Goal: Task Accomplishment & Management: Use online tool/utility

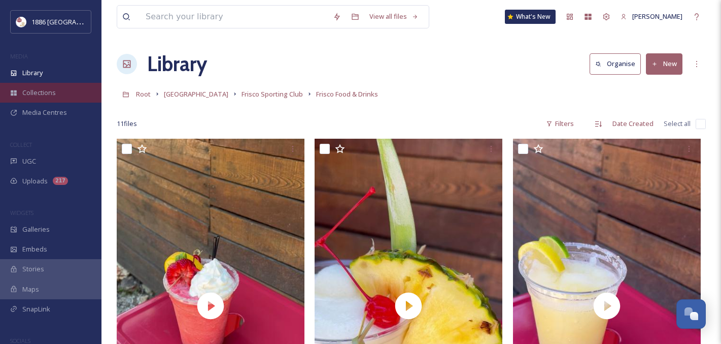
scroll to position [777, 0]
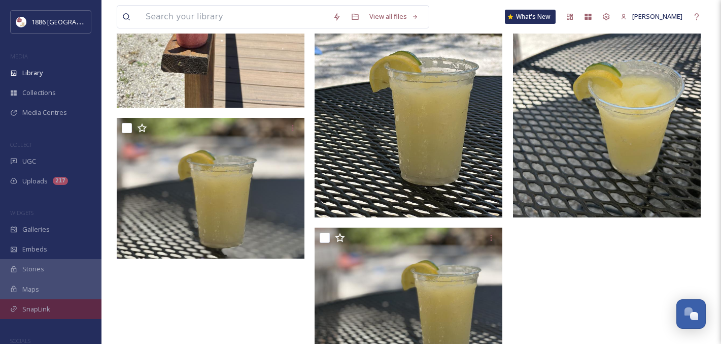
click at [54, 308] on div "SnapLink" at bounding box center [51, 309] width 102 height 20
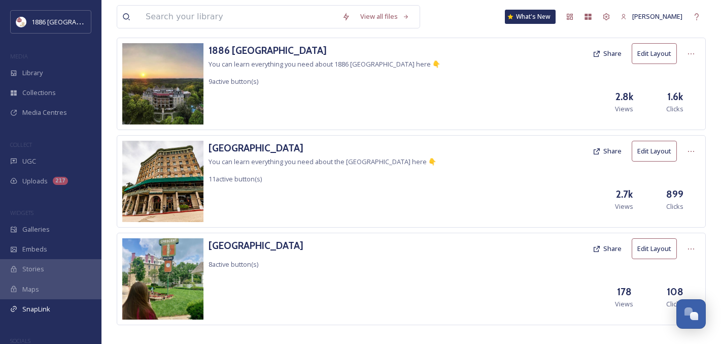
scroll to position [69, 0]
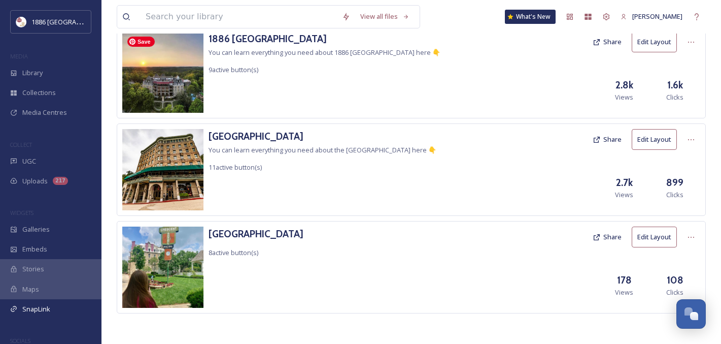
click at [180, 79] on img at bounding box center [162, 71] width 81 height 81
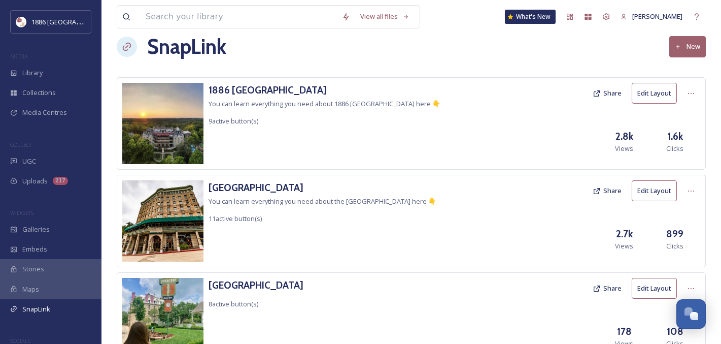
scroll to position [7, 0]
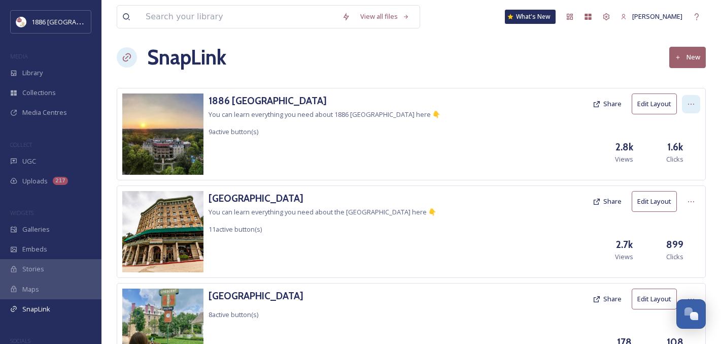
click at [690, 104] on icon at bounding box center [691, 104] width 8 height 8
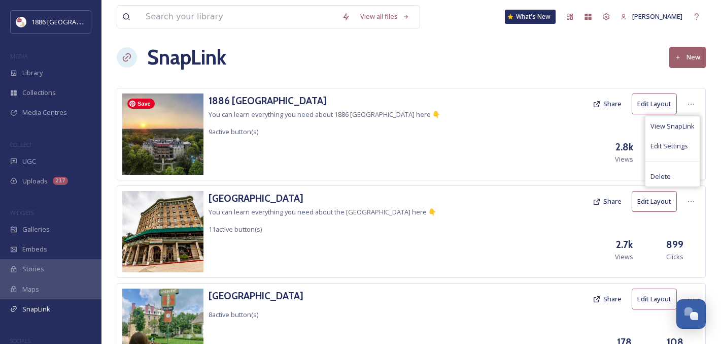
click at [148, 126] on img at bounding box center [162, 133] width 81 height 81
click at [219, 97] on h3 "1886 [GEOGRAPHIC_DATA]" at bounding box center [325, 100] width 232 height 15
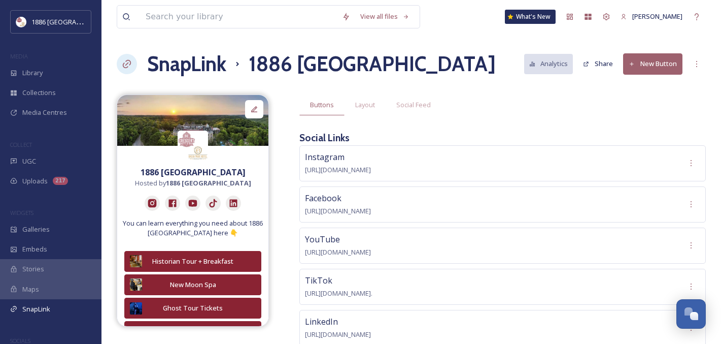
click at [669, 66] on button "New Button" at bounding box center [652, 63] width 59 height 21
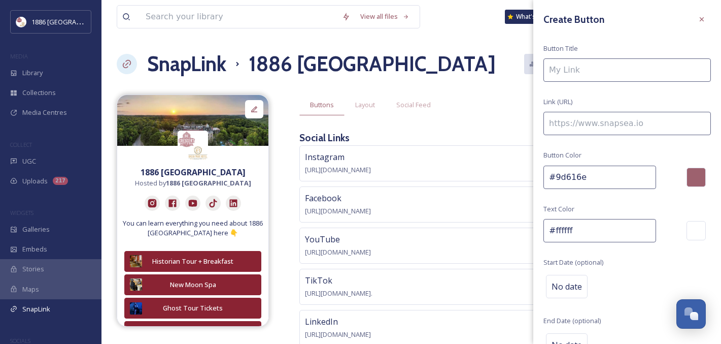
click at [604, 75] on input at bounding box center [627, 69] width 167 height 23
type input "Vote for the Best Haunted Hotel"
paste input "[URL][DOMAIN_NAME][US_STATE]"
type input "[URL][DOMAIN_NAME][US_STATE]"
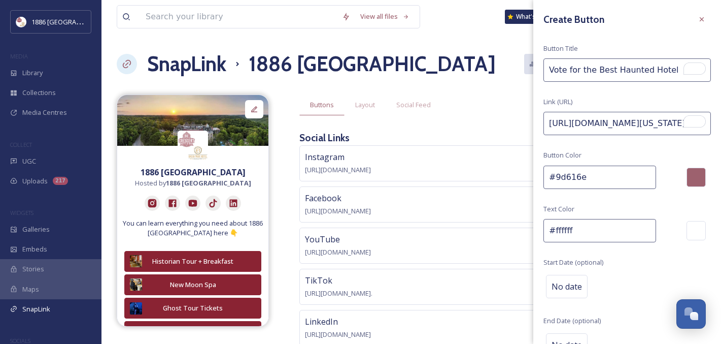
scroll to position [0, 0]
click at [615, 179] on input "#9d616e" at bounding box center [600, 176] width 113 height 23
type input "#"
type input "#8a2333"
click at [651, 257] on div "Create Button Button Title Vote for the Best Haunted Hotel Link (URL) [URL][DOM…" at bounding box center [627, 202] width 188 height 405
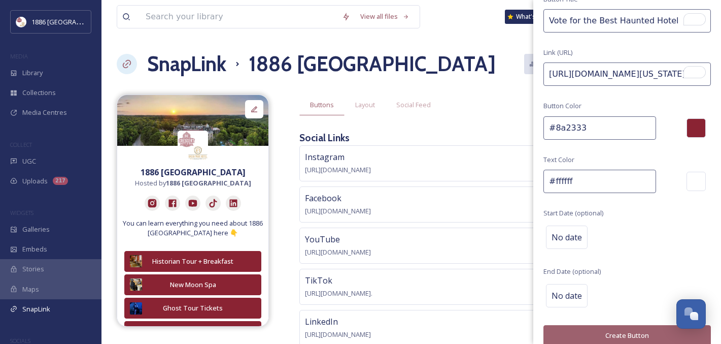
scroll to position [59, 0]
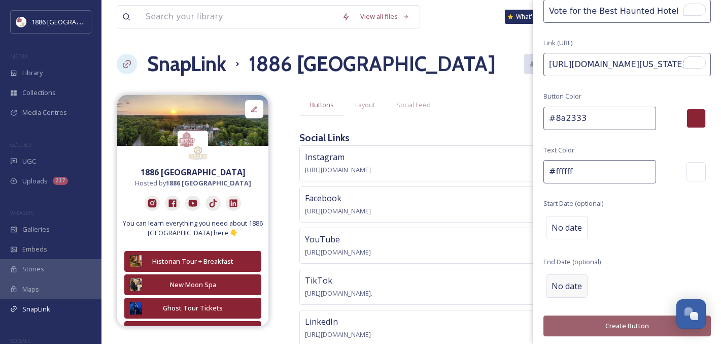
click at [567, 284] on span "No date" at bounding box center [567, 286] width 30 height 12
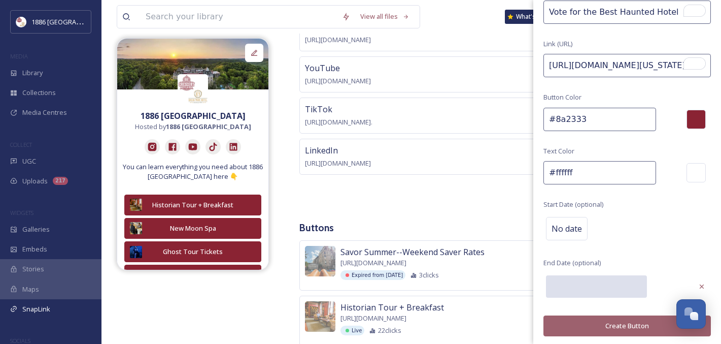
scroll to position [170, 0]
click at [604, 285] on input "text" at bounding box center [596, 286] width 101 height 22
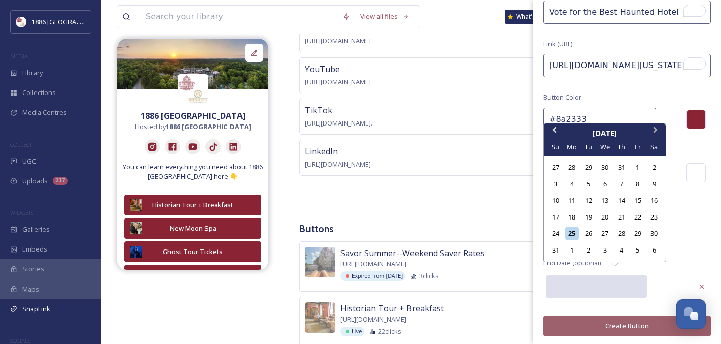
click at [656, 131] on span "Next Month" at bounding box center [656, 131] width 0 height 15
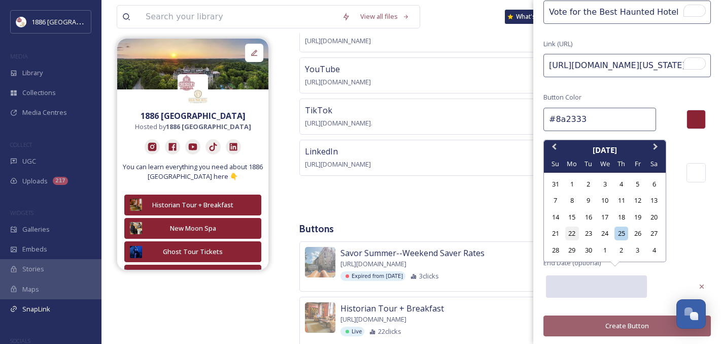
click at [573, 234] on div "22" at bounding box center [572, 233] width 14 height 14
type input "[DATE]"
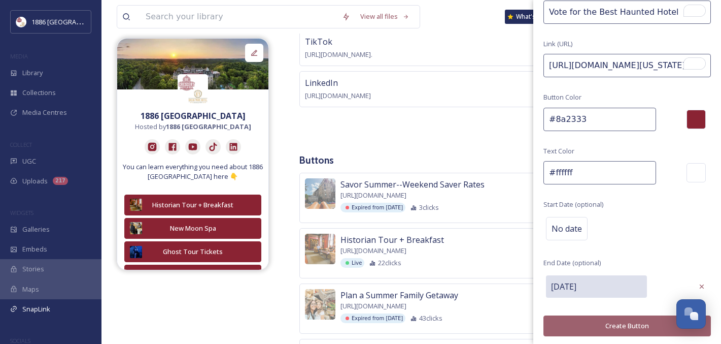
scroll to position [241, 0]
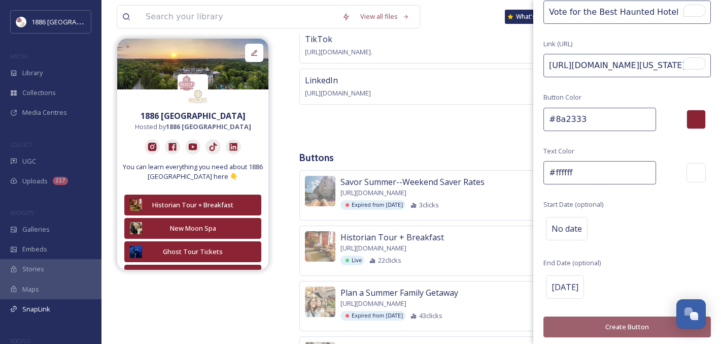
click at [619, 327] on button "Create Button" at bounding box center [627, 326] width 167 height 21
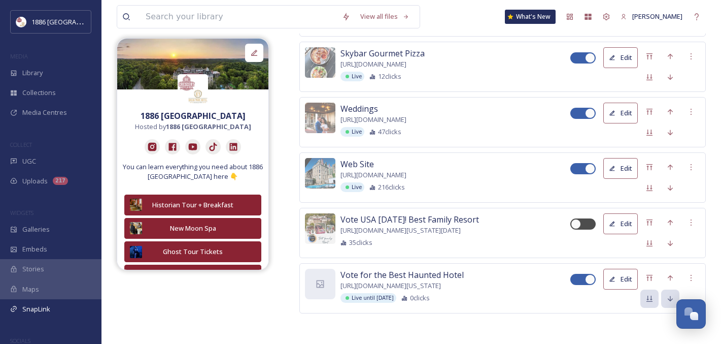
scroll to position [757, 0]
click at [652, 274] on icon at bounding box center [650, 278] width 8 height 8
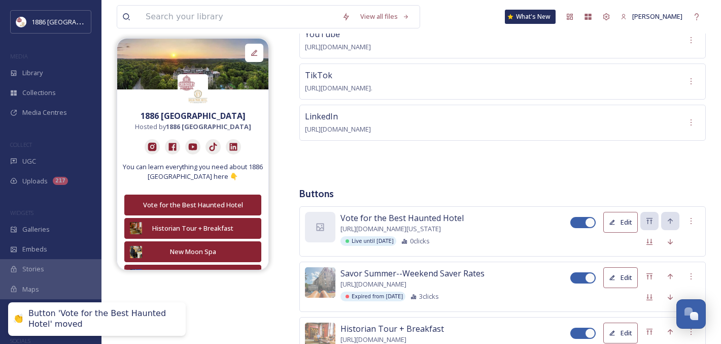
scroll to position [335, 0]
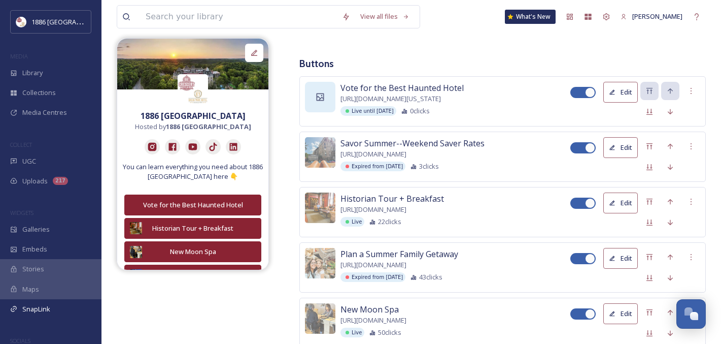
click at [317, 93] on icon at bounding box center [321, 97] width 8 height 8
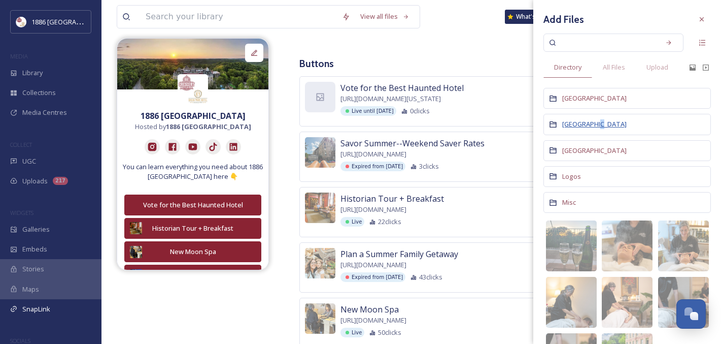
click at [597, 122] on span "[GEOGRAPHIC_DATA]" at bounding box center [594, 123] width 64 height 9
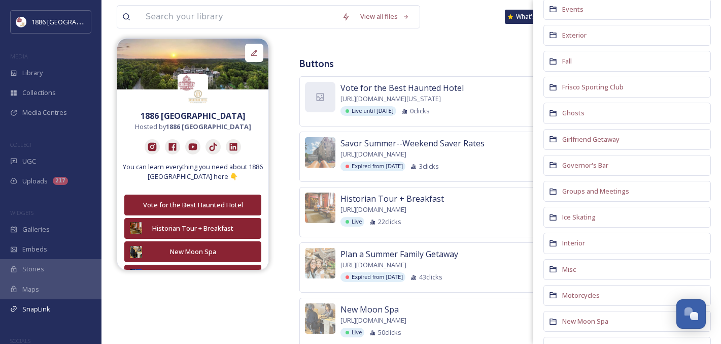
scroll to position [283, 0]
click at [579, 106] on div "Ghosts" at bounding box center [627, 110] width 167 height 21
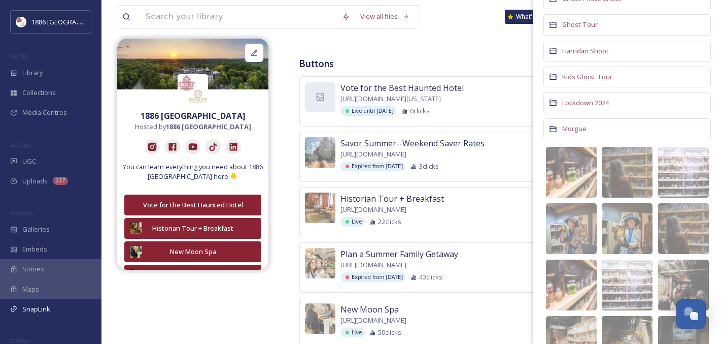
scroll to position [214, 0]
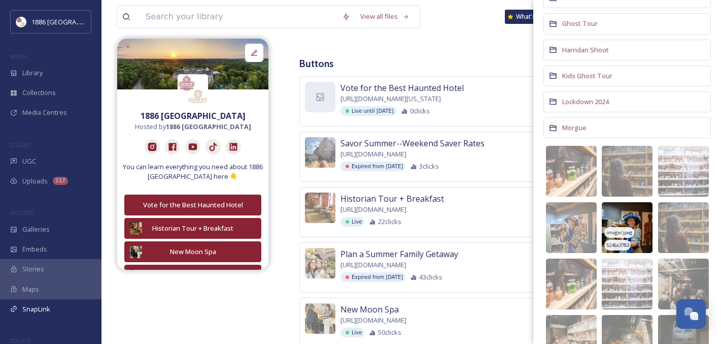
click at [628, 223] on img at bounding box center [627, 227] width 51 height 51
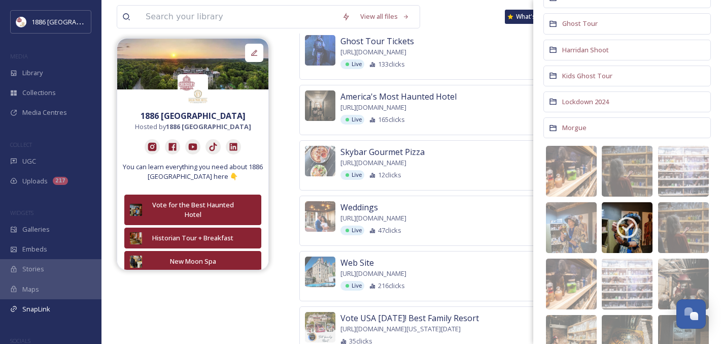
scroll to position [757, 0]
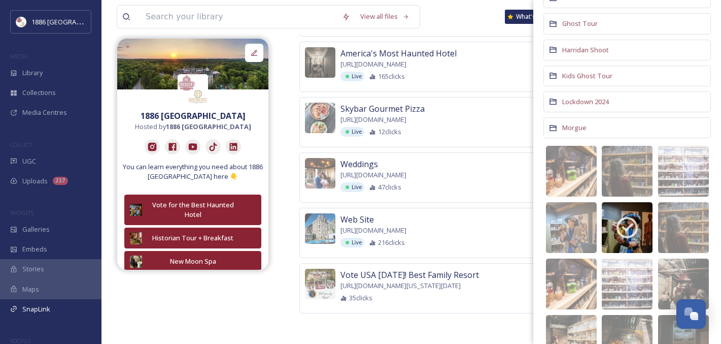
click at [461, 281] on span "[URL][DOMAIN_NAME][US_STATE][DATE]" at bounding box center [401, 286] width 120 height 10
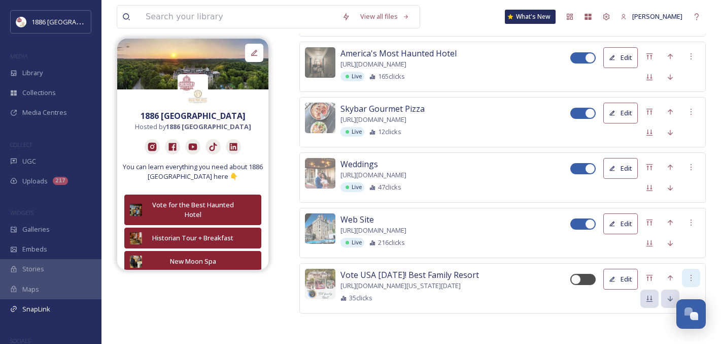
click at [695, 268] on div at bounding box center [691, 277] width 18 height 18
click at [657, 325] on span "Delete Button" at bounding box center [674, 330] width 42 height 10
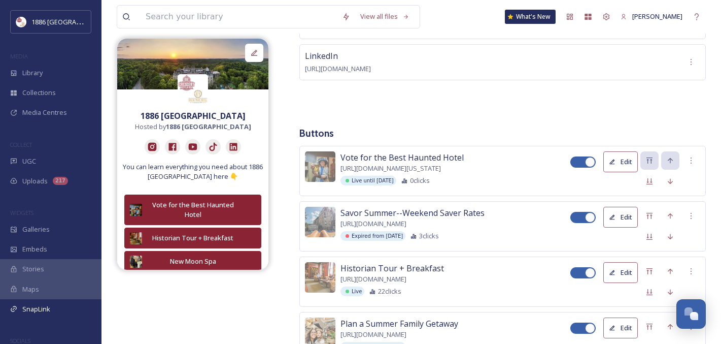
scroll to position [245, 0]
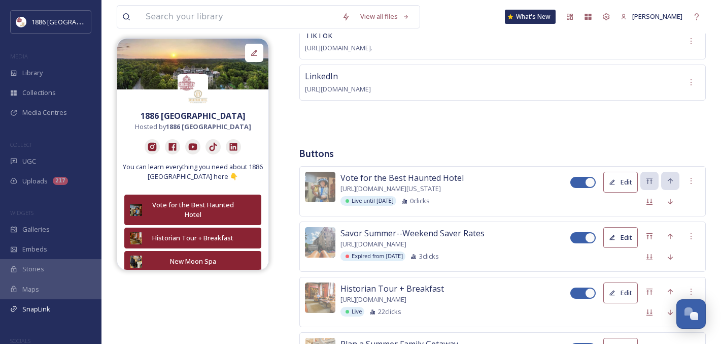
click at [580, 240] on div at bounding box center [578, 237] width 7 height 5
checkbox input "false"
click at [687, 238] on icon at bounding box center [691, 236] width 8 height 8
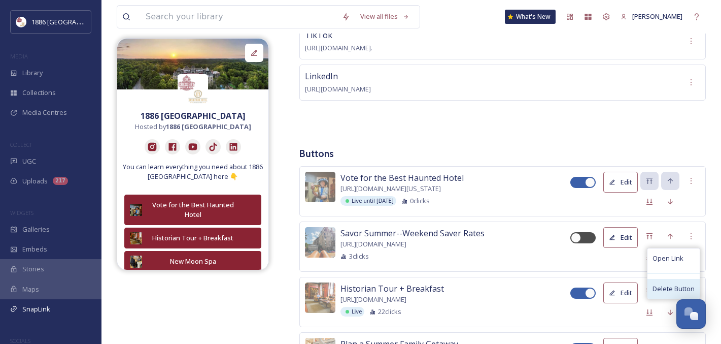
click at [669, 286] on span "Delete Button" at bounding box center [674, 289] width 42 height 10
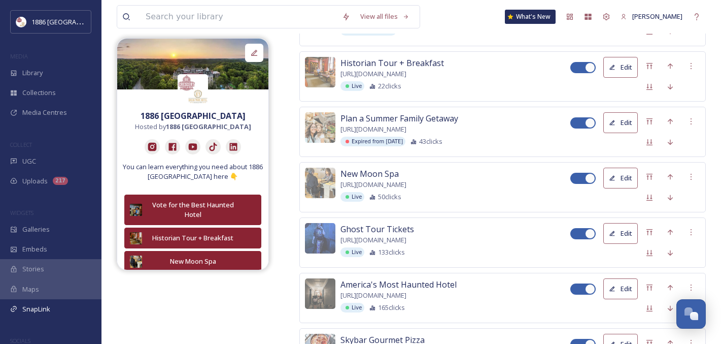
scroll to position [413, 0]
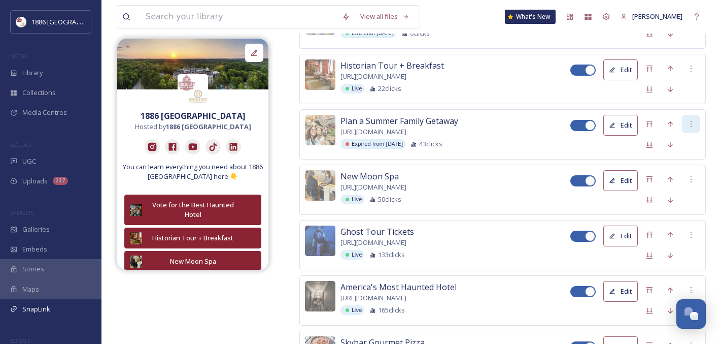
click at [693, 126] on icon at bounding box center [691, 124] width 8 height 8
click at [675, 175] on span "Delete Button" at bounding box center [674, 177] width 42 height 10
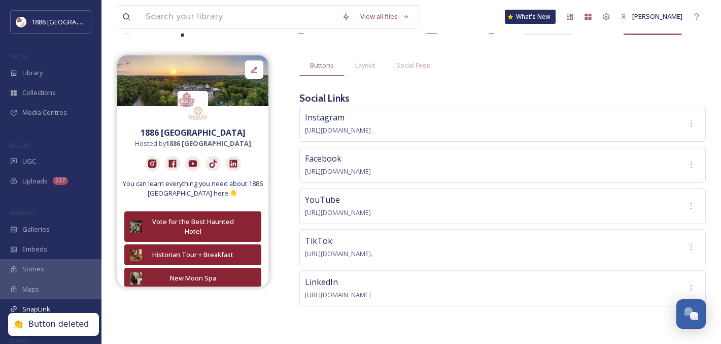
scroll to position [0, 0]
